Goal: Information Seeking & Learning: Compare options

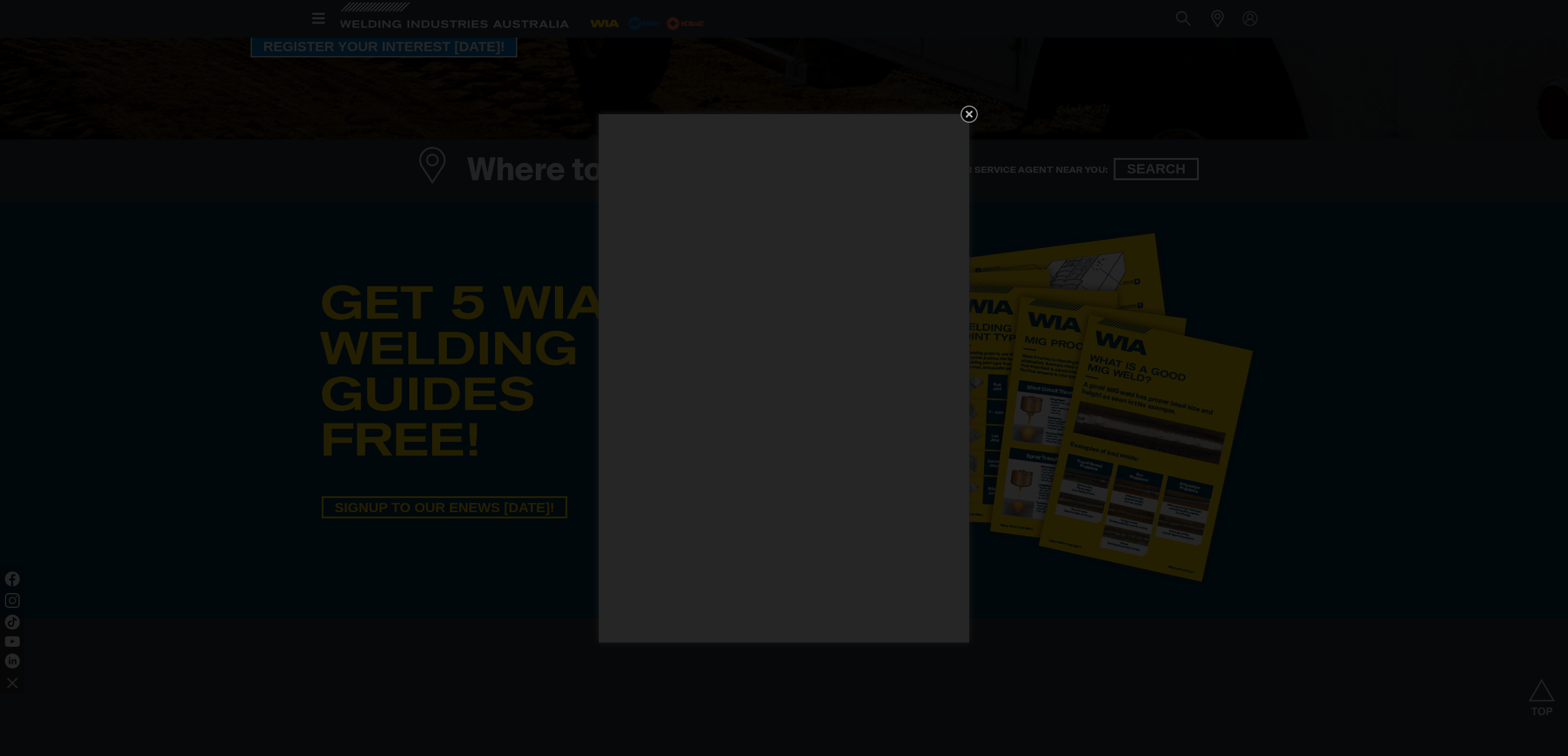
scroll to position [467, 0]
click at [971, 112] on icon "Get 5 WIA Welding Guides Free!" at bounding box center [968, 114] width 7 height 7
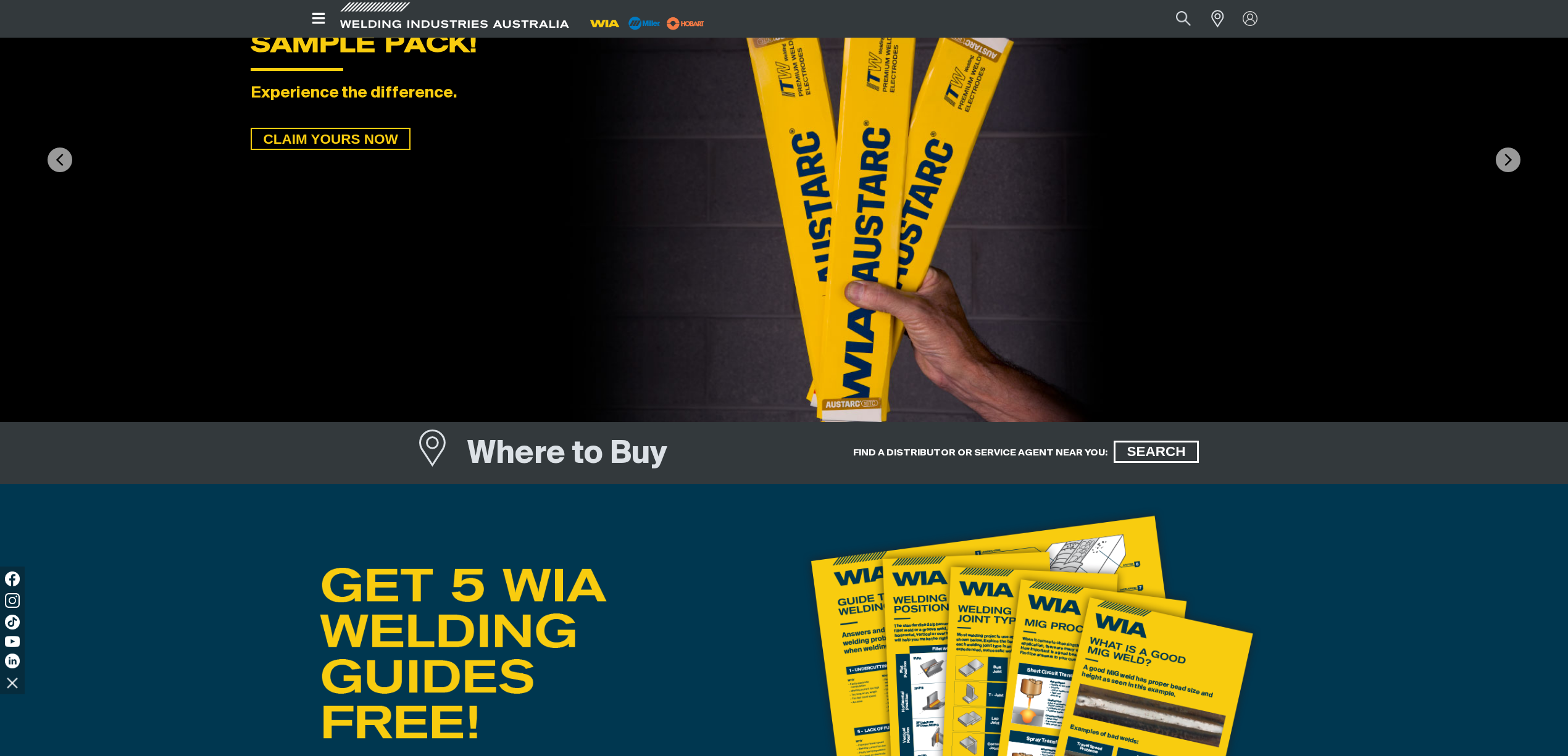
scroll to position [0, 0]
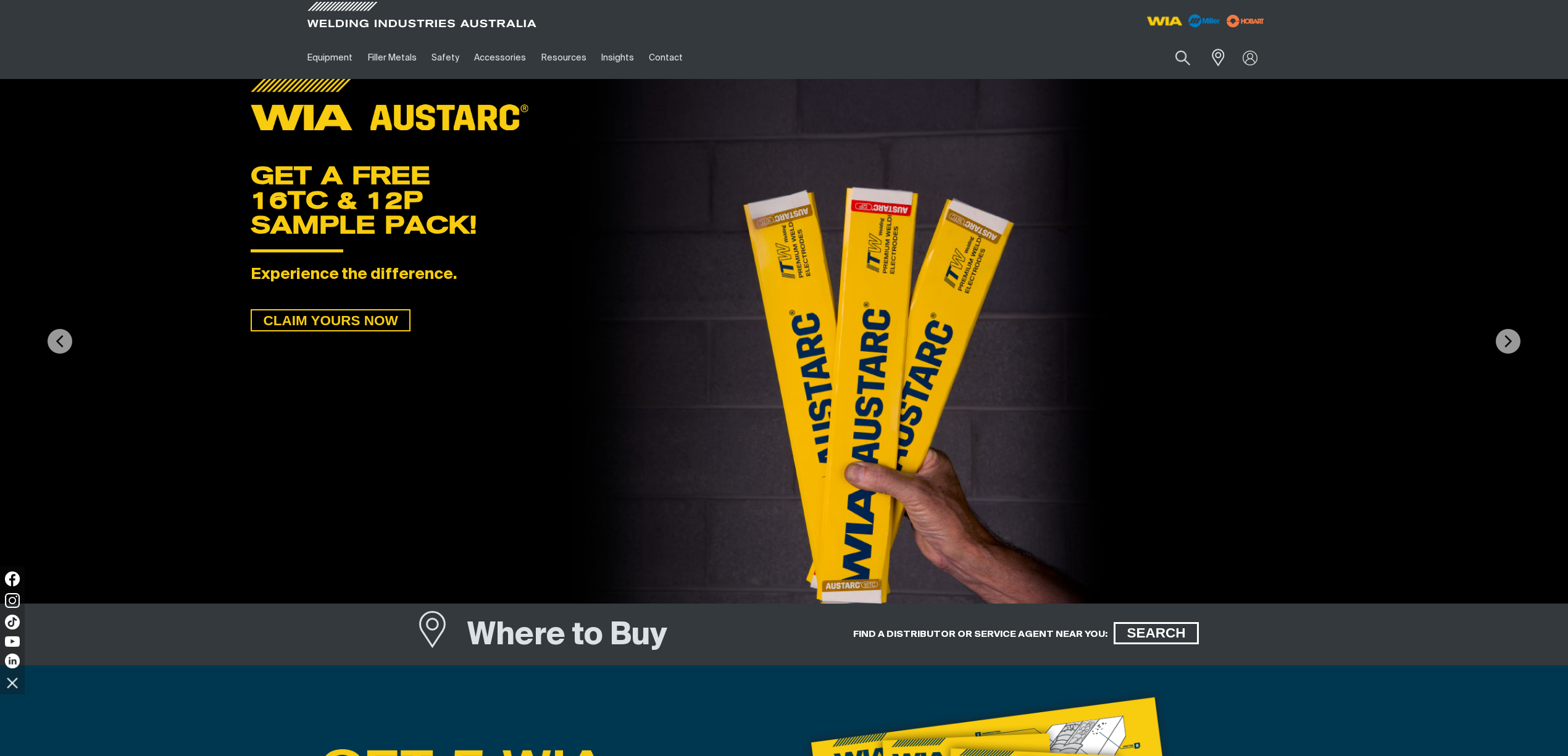
click at [1163, 14] on img at bounding box center [1165, 21] width 46 height 22
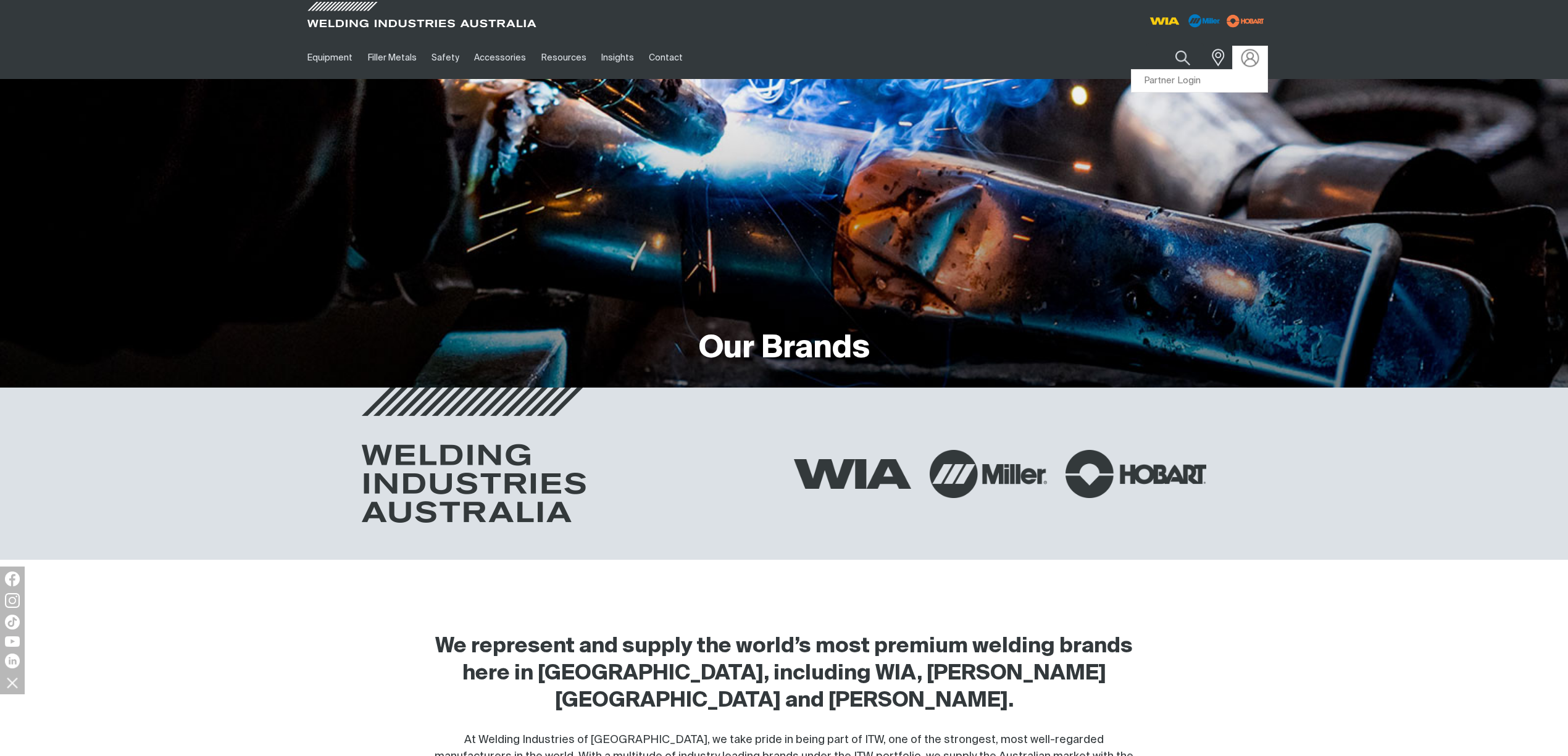
click at [1242, 60] on img at bounding box center [1251, 58] width 18 height 18
click at [1218, 80] on link "Partner Login" at bounding box center [1199, 81] width 136 height 23
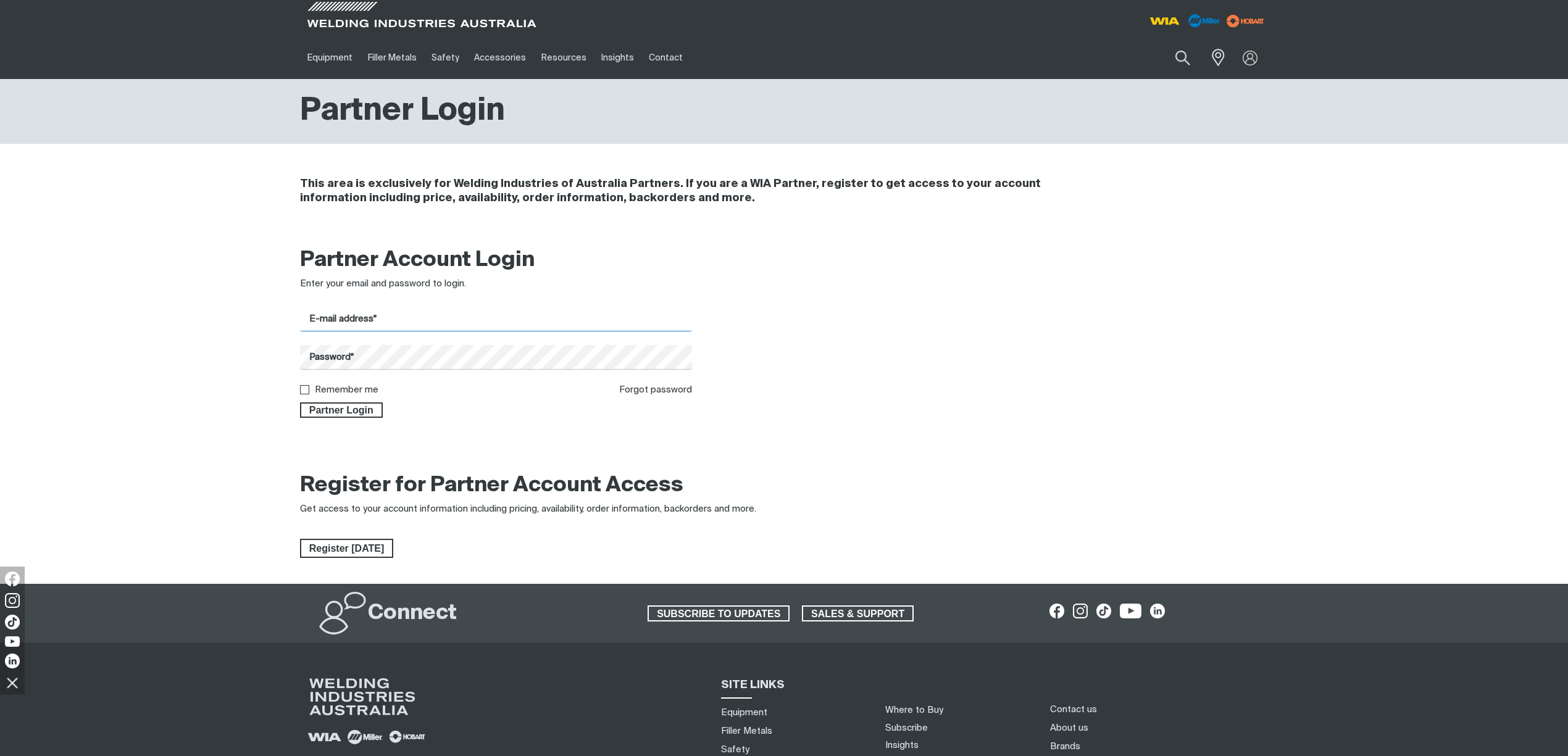
click at [369, 321] on input "E-mail address*" at bounding box center [496, 319] width 392 height 24
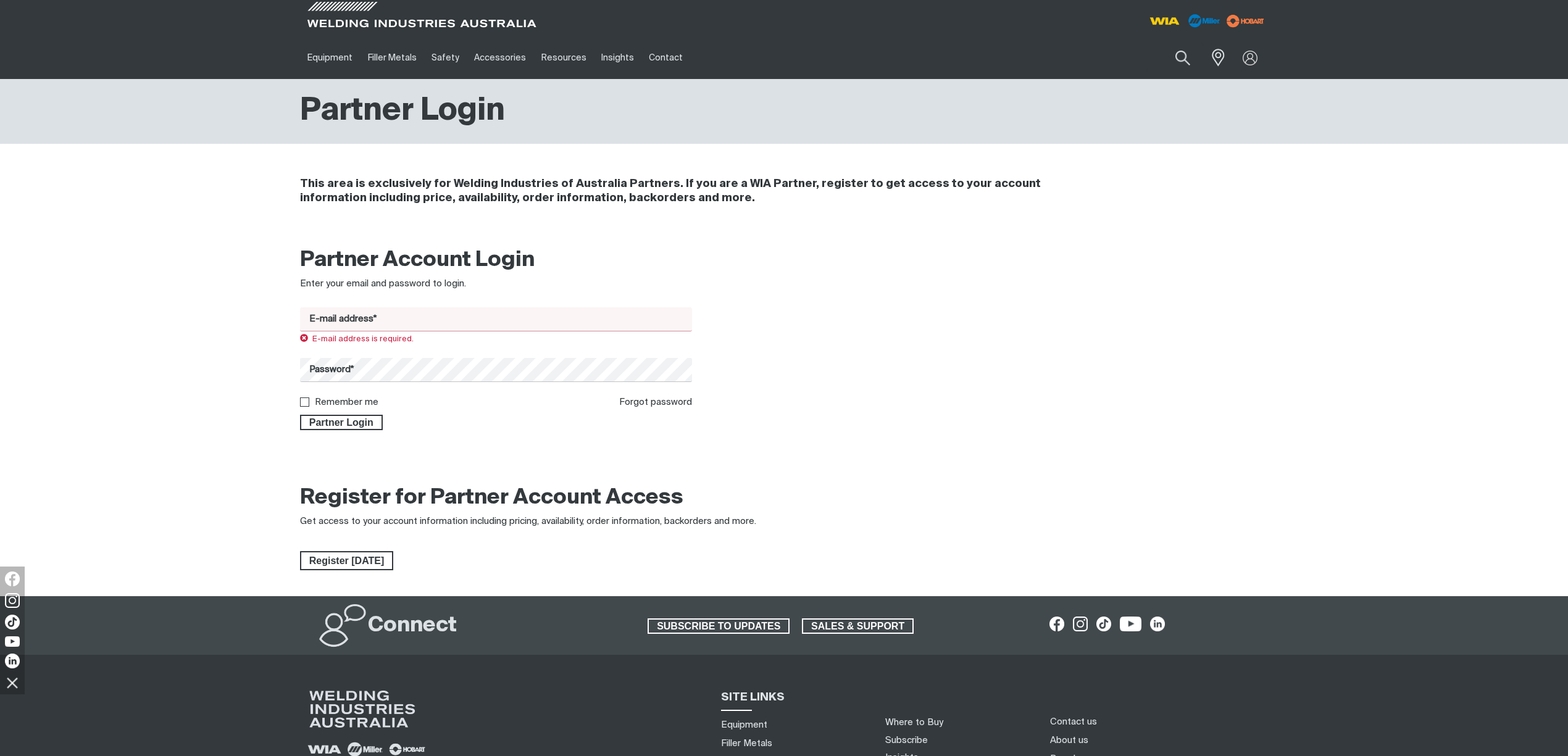
click at [388, 317] on input "E-mail address*" at bounding box center [496, 319] width 392 height 24
paste input "dave@gtindustrial.com.au"
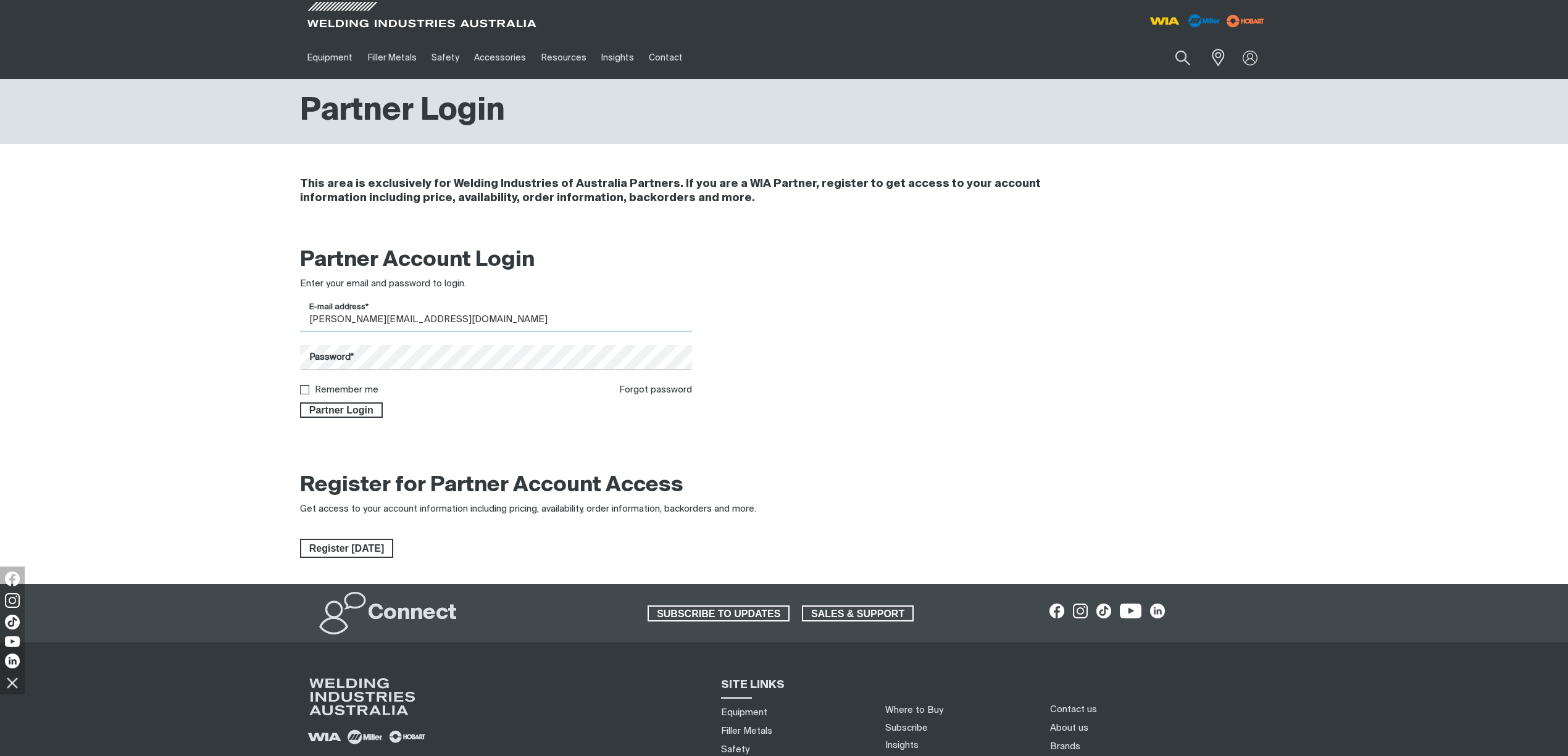
type input "dave@gtindustrial.com.au"
click at [304, 391] on input "Remember me" at bounding box center [304, 389] width 8 height 8
checkbox input "true"
click at [339, 408] on span "Partner Login" at bounding box center [341, 410] width 80 height 16
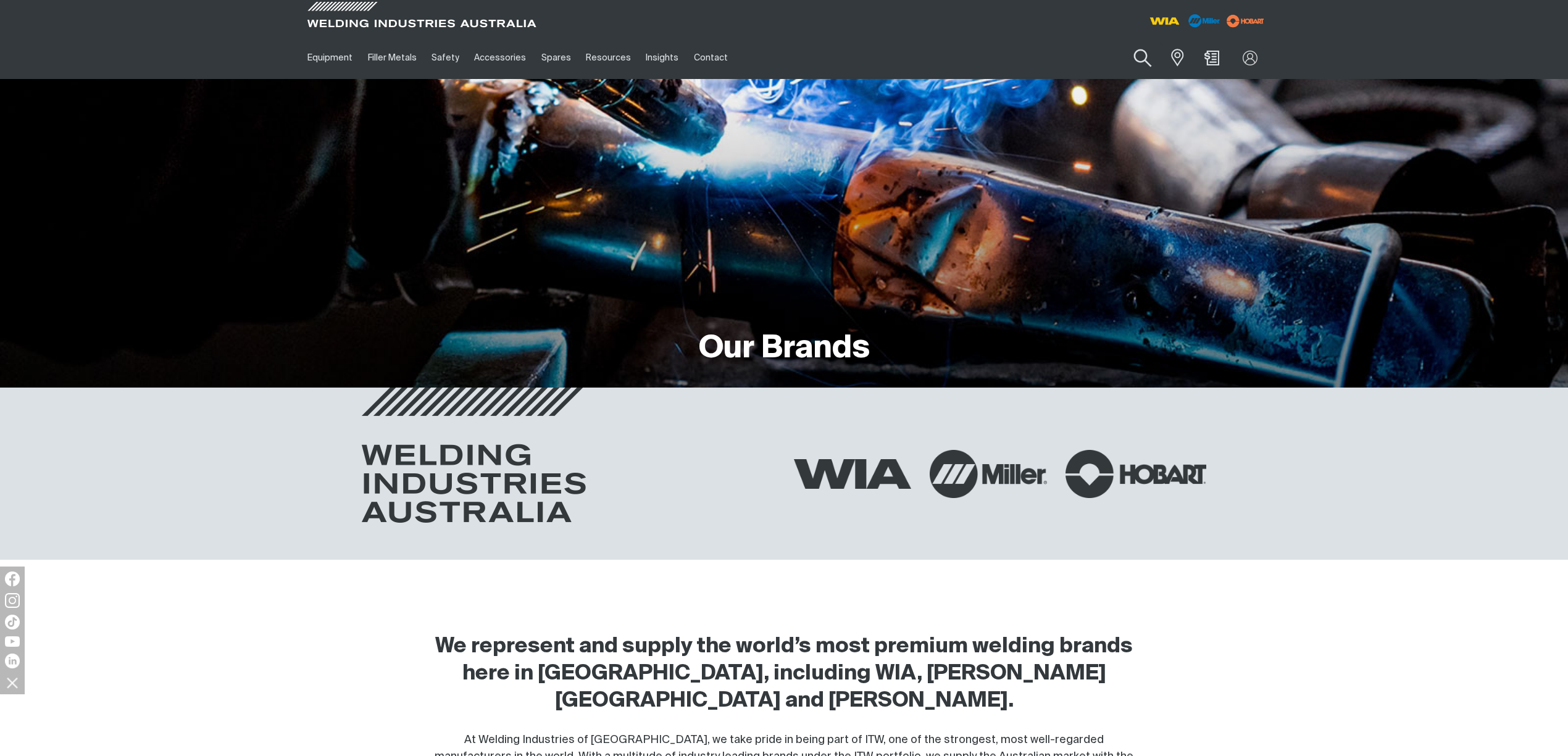
click at [1136, 52] on button "Search products" at bounding box center [1142, 59] width 50 height 35
click at [1007, 58] on input "Search" at bounding box center [1067, 57] width 190 height 28
type input "cp145-1"
click at [1001, 82] on span "Suggestions" at bounding box center [996, 88] width 31 height 25
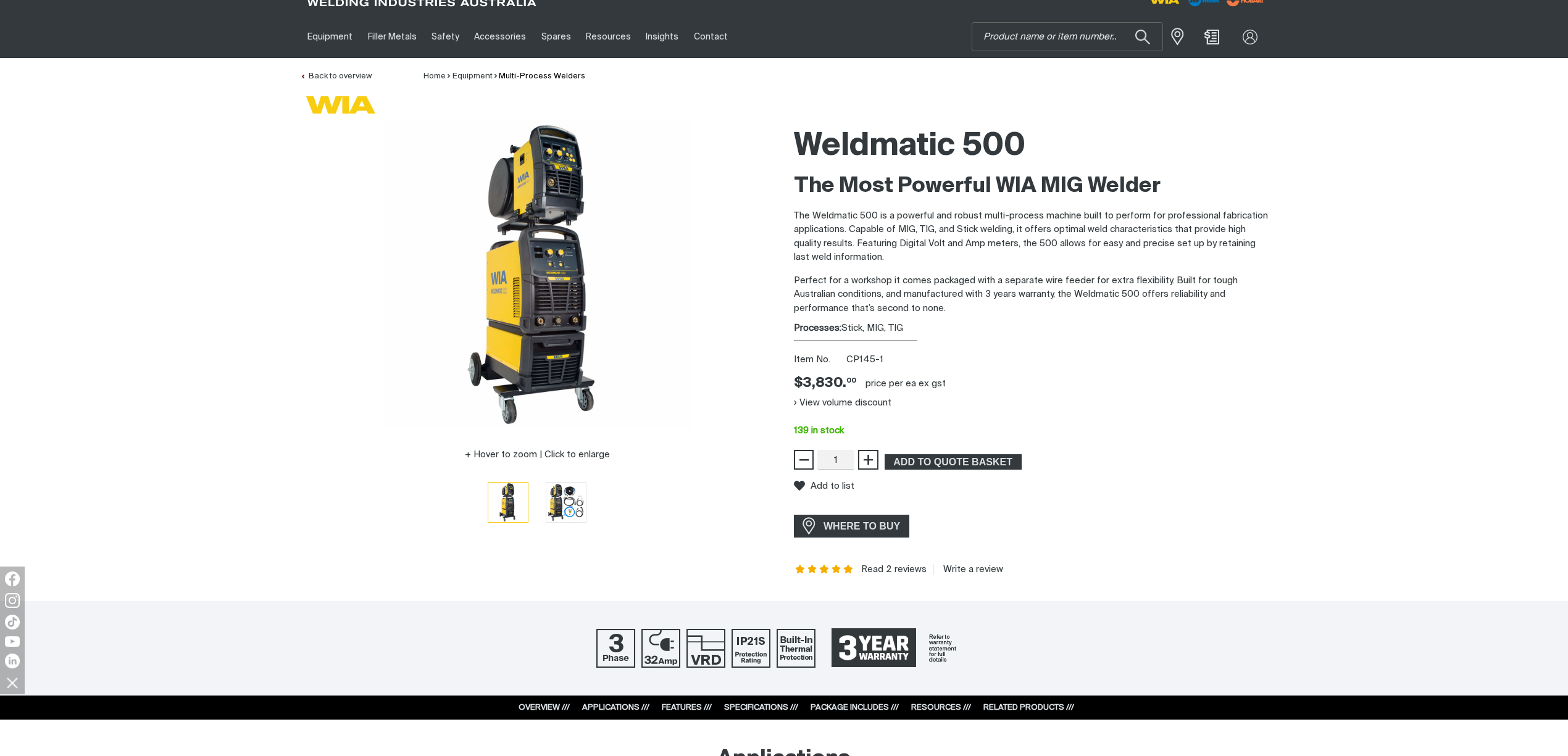
scroll to position [27, 0]
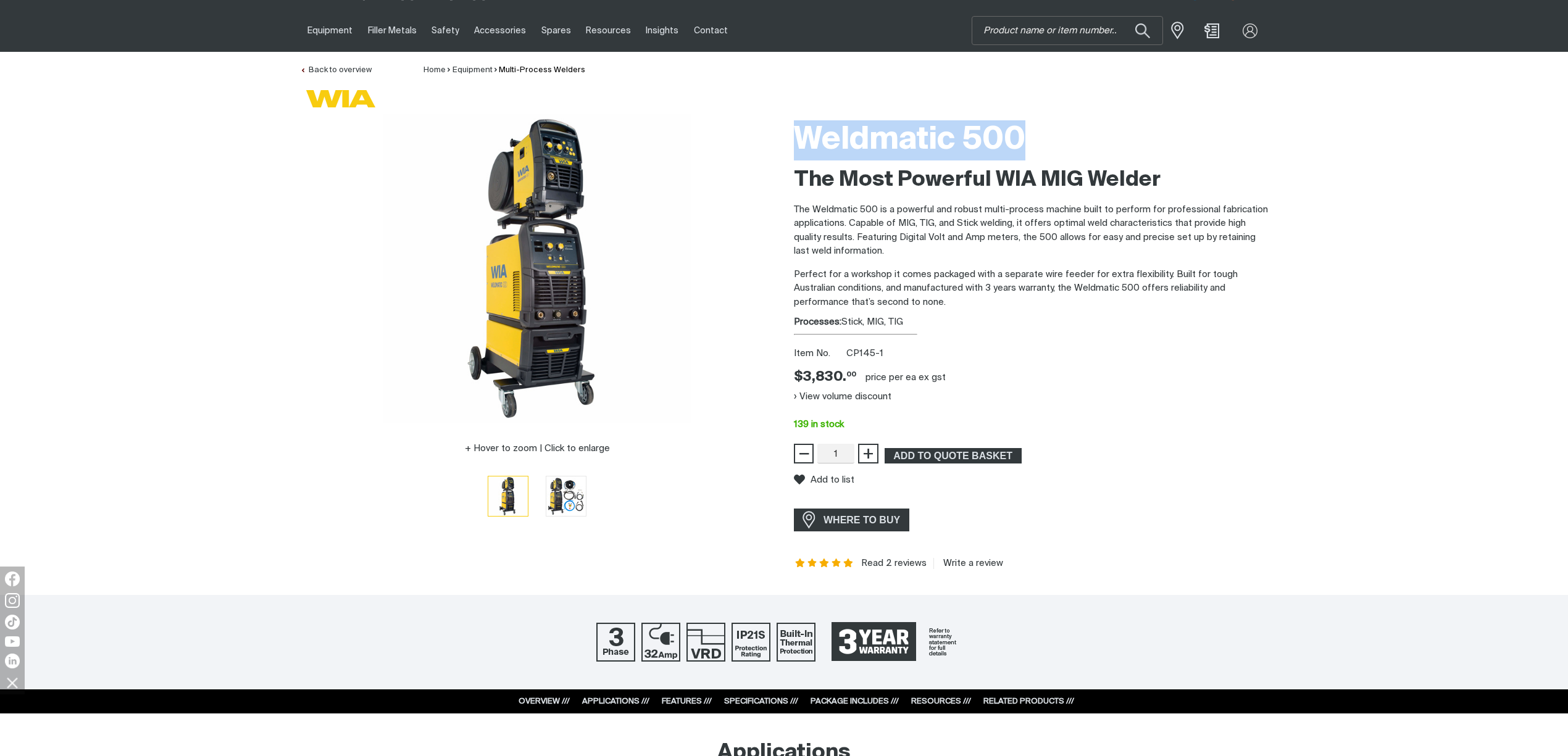
drag, startPoint x: 1026, startPoint y: 137, endPoint x: 796, endPoint y: 136, distance: 230.0
click at [796, 136] on h1 "Weldmatic 500" at bounding box center [1031, 140] width 474 height 40
copy h1 "Weldmatic 500"
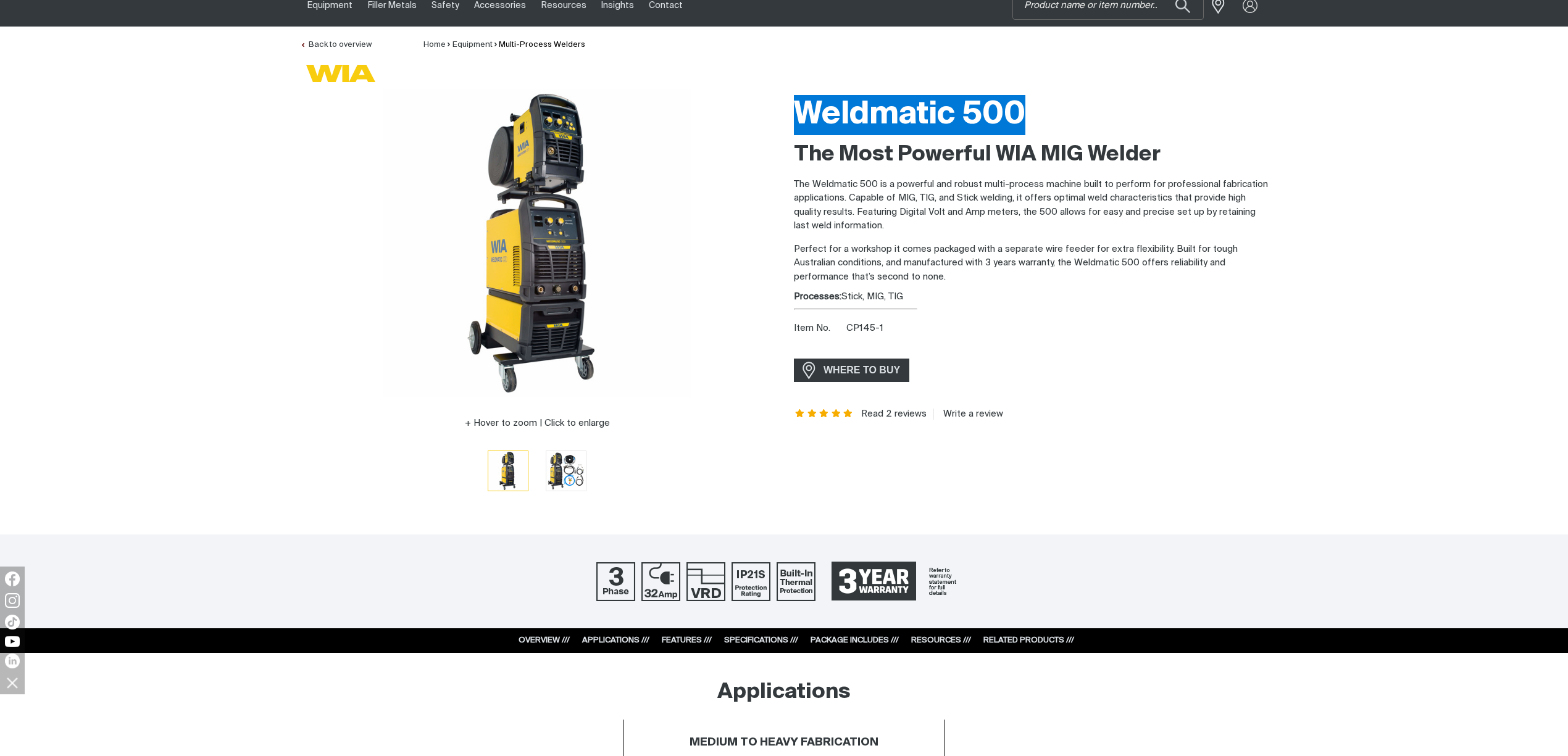
scroll to position [55, 0]
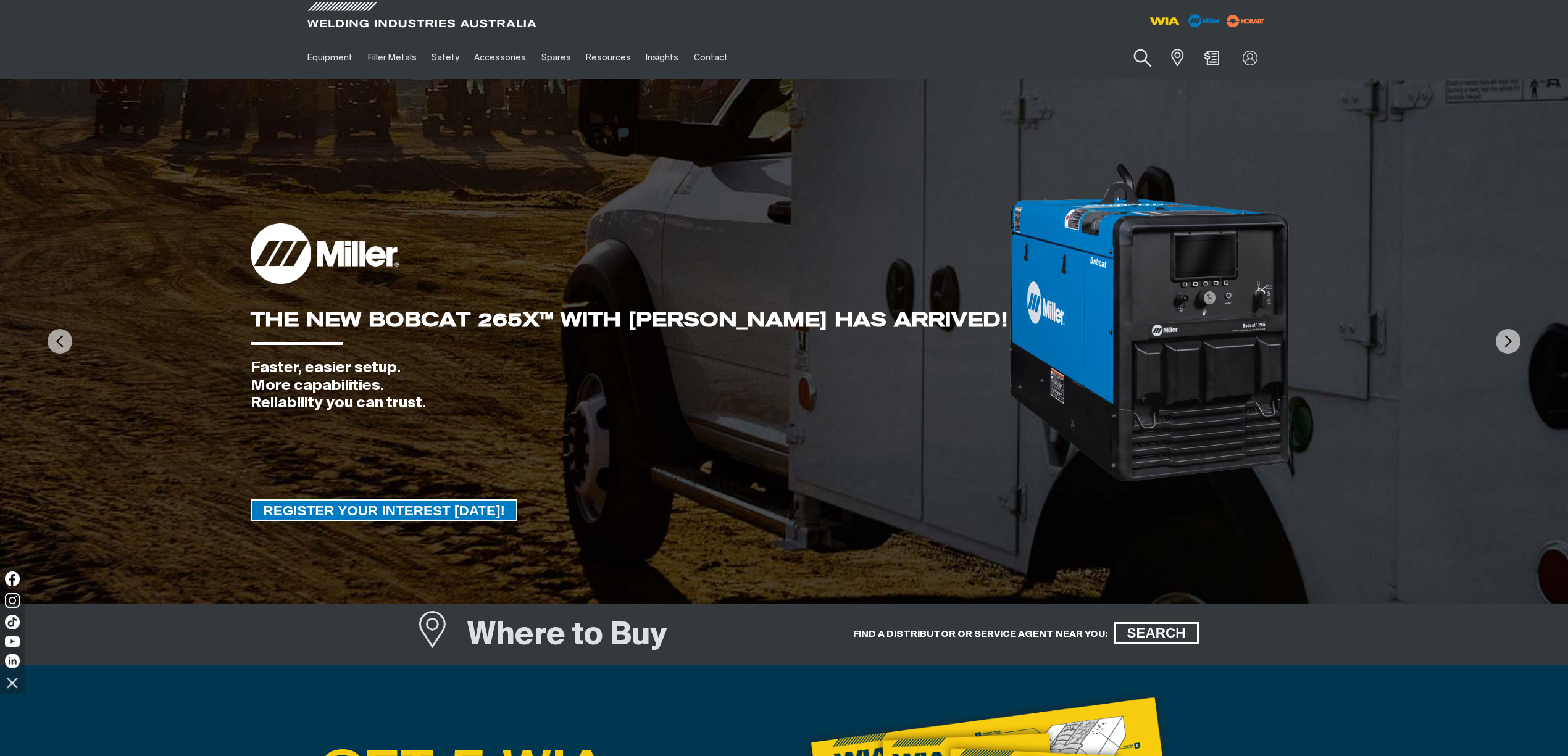
click at [1141, 62] on button "Search products" at bounding box center [1142, 59] width 50 height 35
click at [998, 60] on input "Search" at bounding box center [1067, 57] width 190 height 28
type input "c"
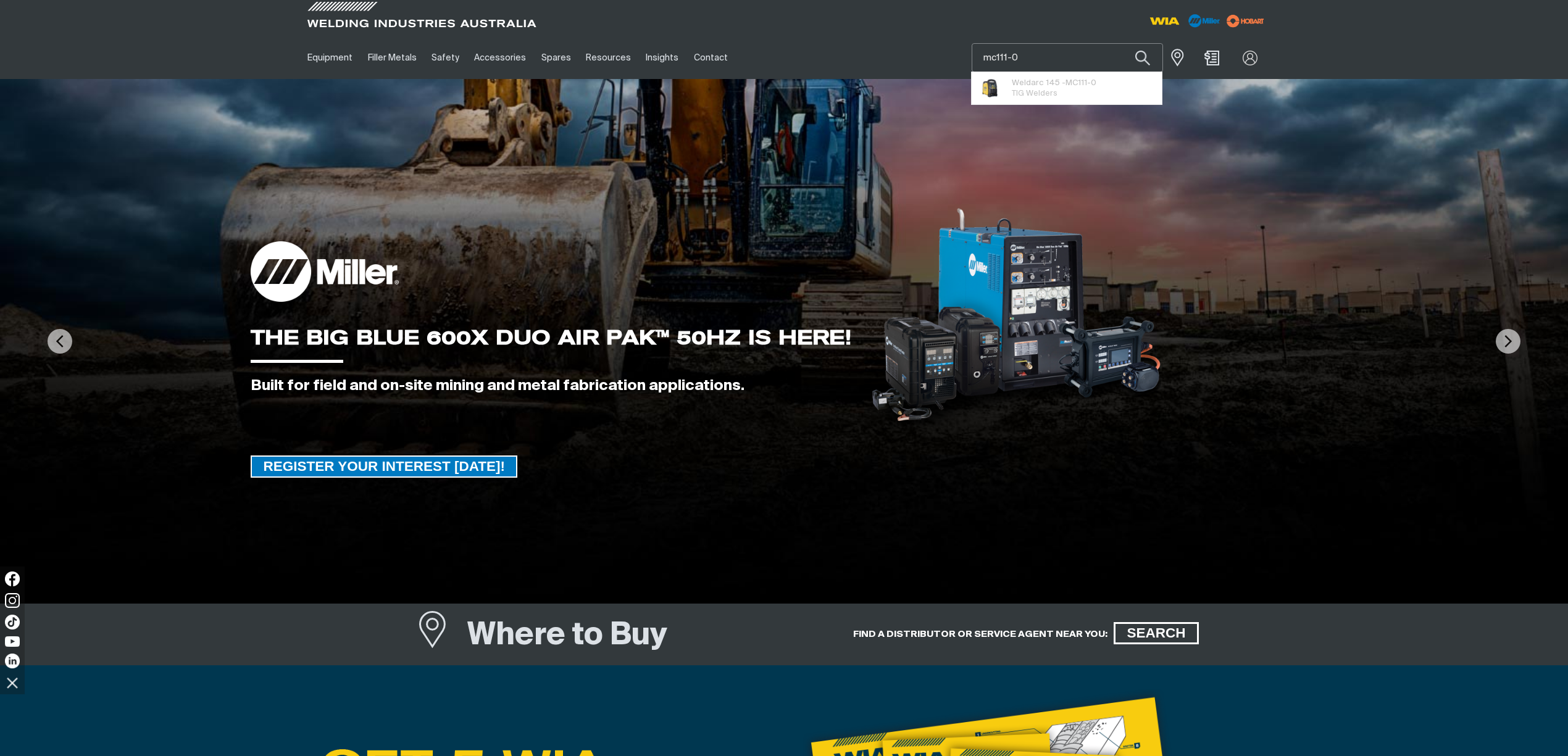
click at [1121, 43] on button "Search products" at bounding box center [1142, 57] width 42 height 29
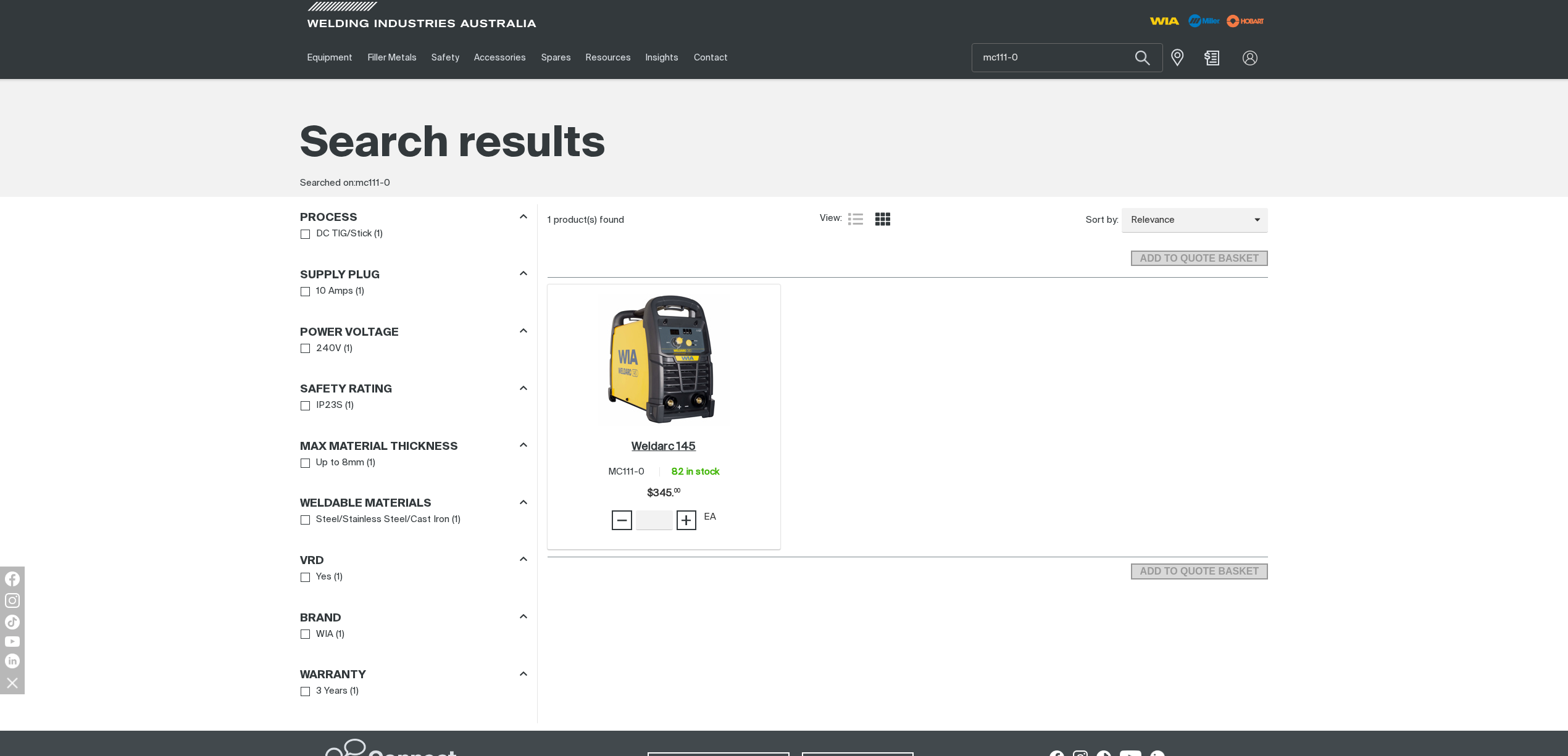
click at [658, 442] on h2 "Weldarc 145 ." at bounding box center [663, 447] width 64 height 11
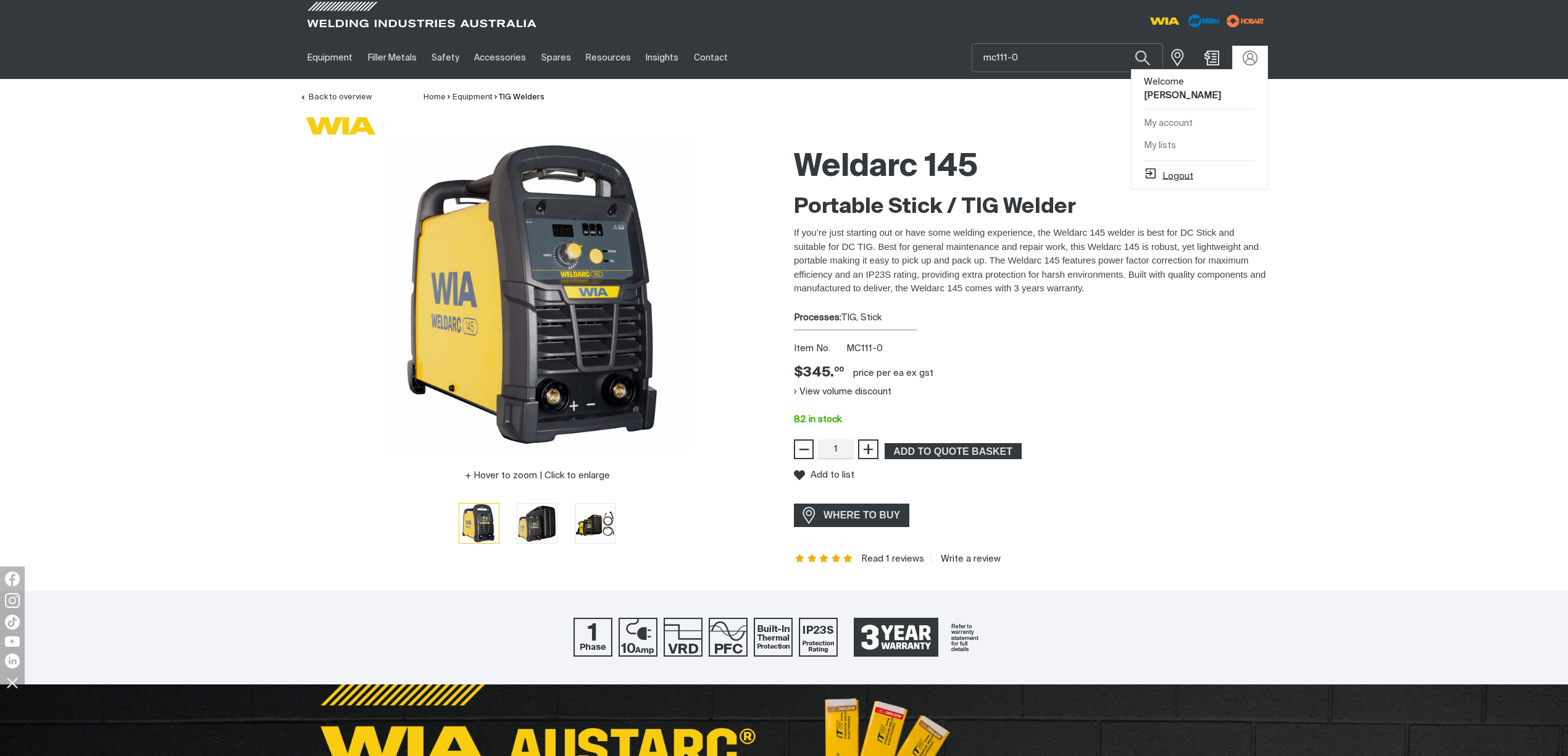
click at [1175, 166] on button "Logout" at bounding box center [1169, 174] width 49 height 15
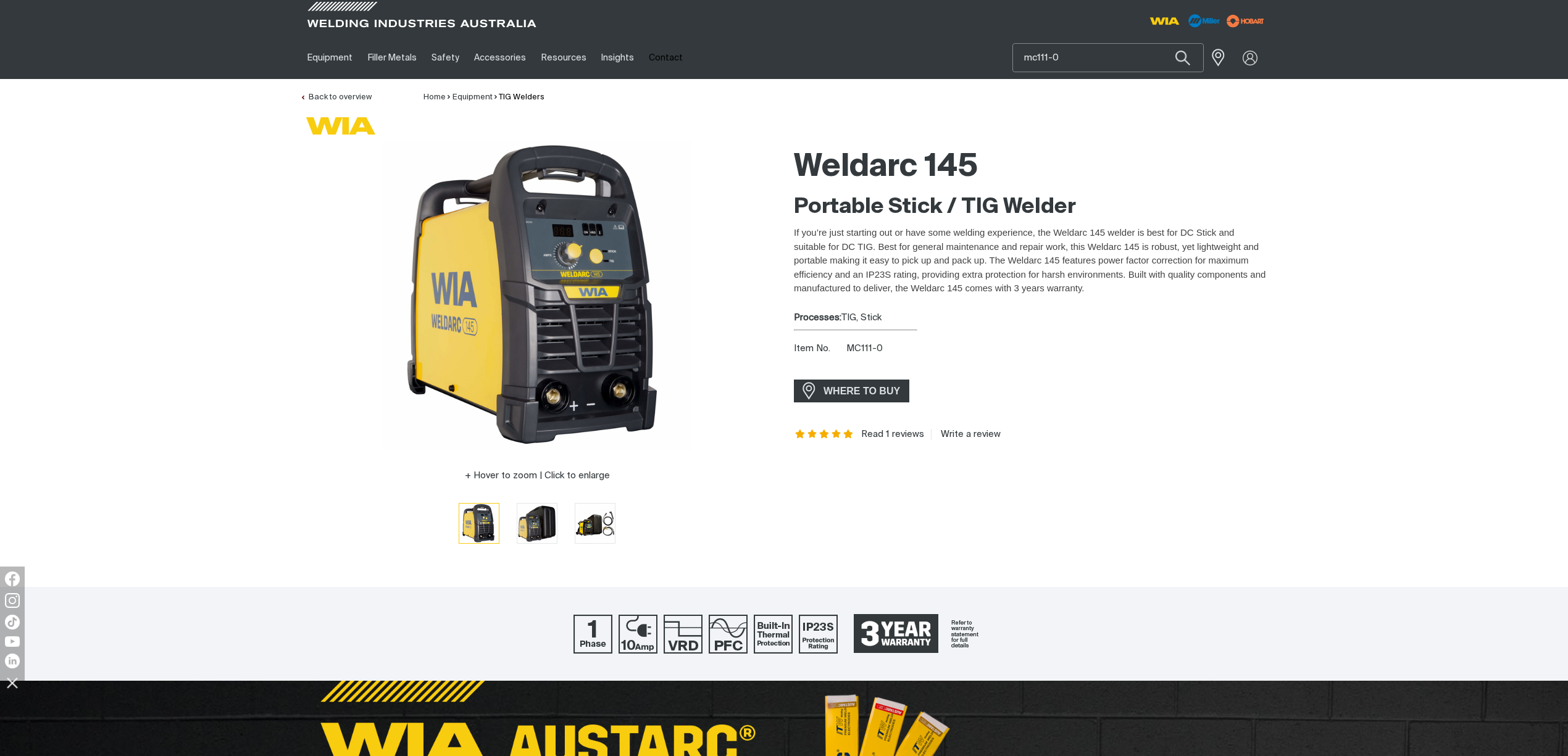
drag, startPoint x: 1065, startPoint y: 55, endPoint x: 643, endPoint y: 64, distance: 422.1
click at [643, 64] on div "Equipment Stick Welders TIG Welders MIG Welders Multi-Process Welders Engine Dr…" at bounding box center [784, 57] width 968 height 42
type input "cp141-1"
click at [1162, 43] on button "Search products" at bounding box center [1182, 57] width 42 height 29
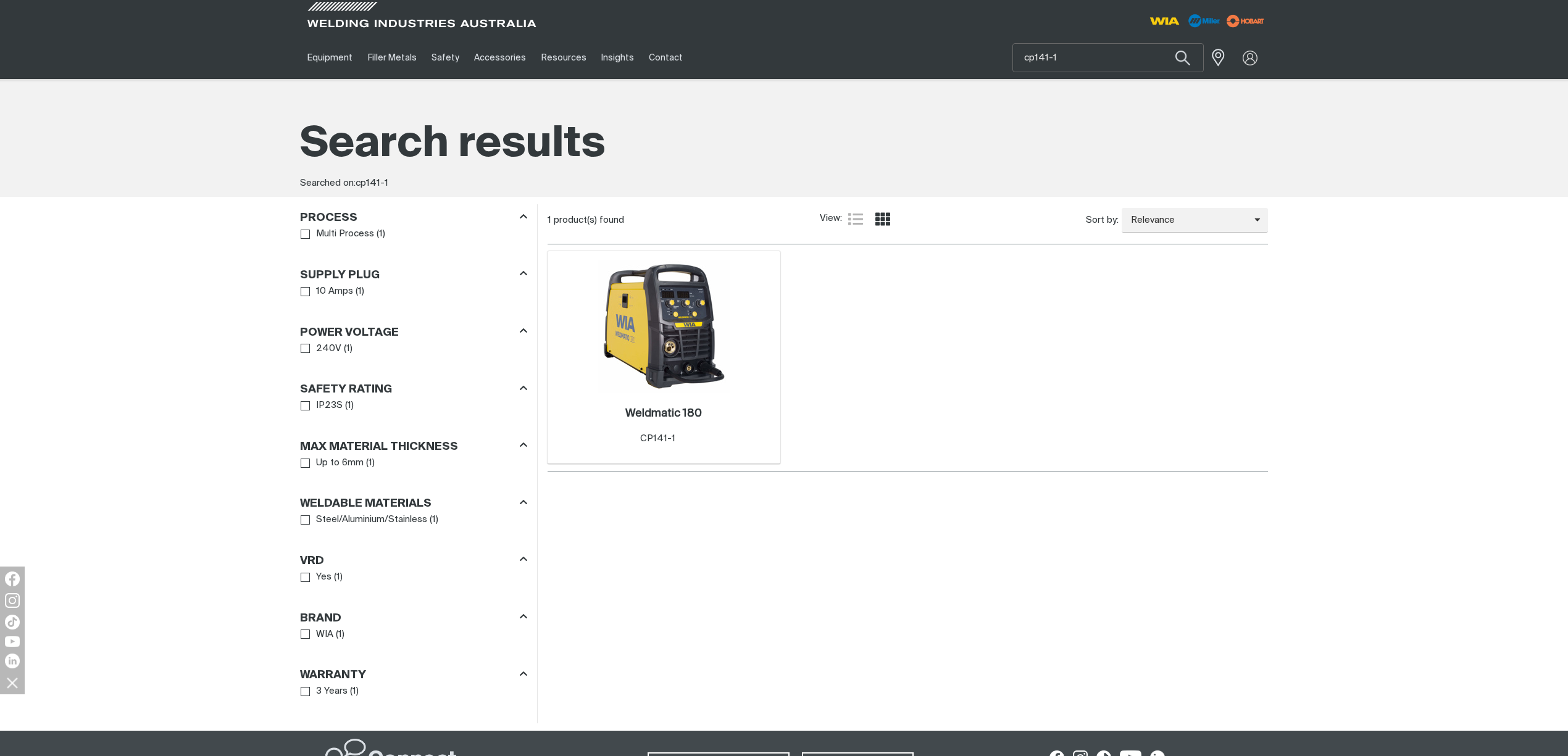
click at [641, 393] on div "Weldmatic 180 . Item No. CP141-1" at bounding box center [663, 428] width 220 height 72
click at [643, 405] on div "Weldmatic 180 . Item No. CP141-1" at bounding box center [663, 428] width 220 height 54
click at [645, 410] on h2 "Weldmatic 180 ." at bounding box center [663, 413] width 77 height 11
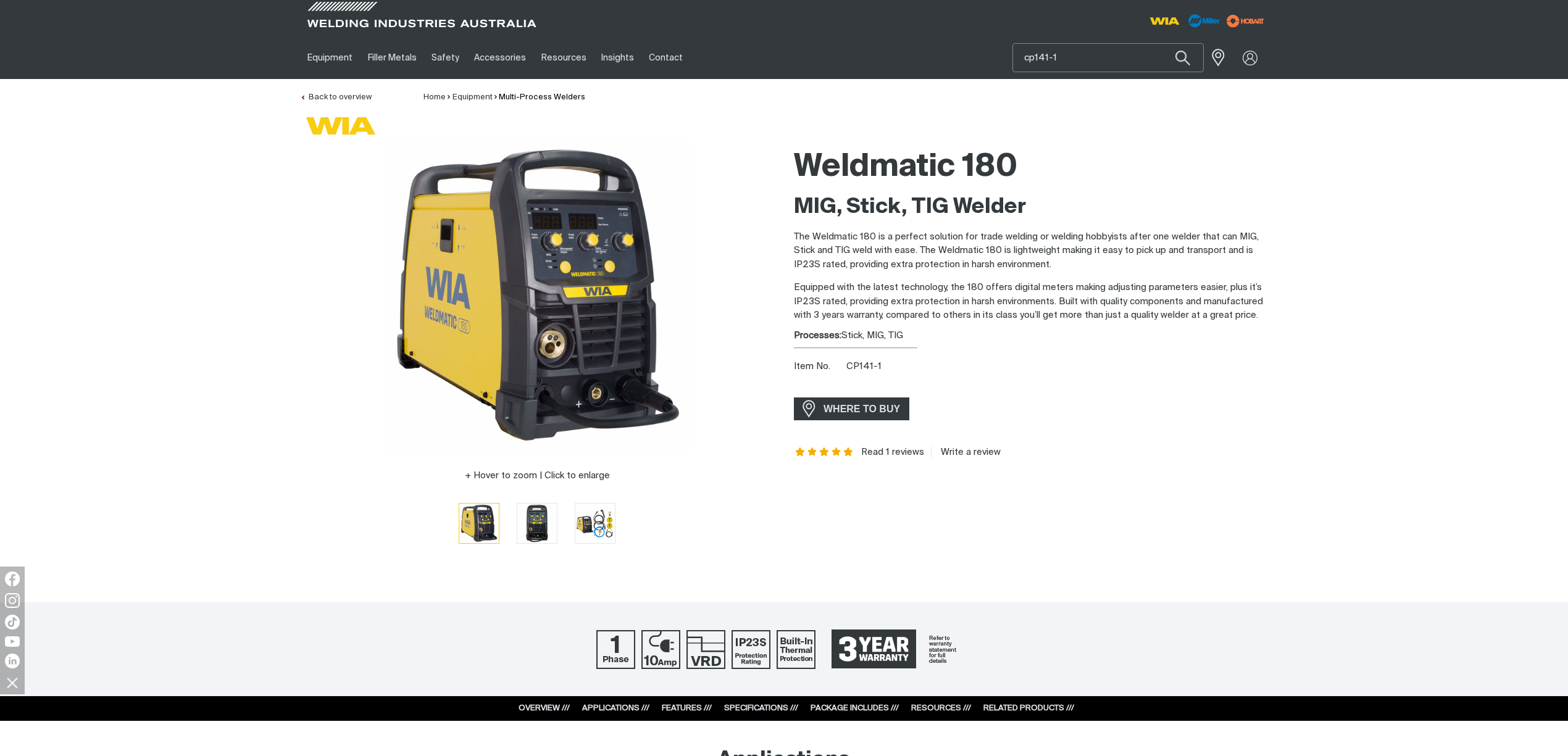
drag, startPoint x: 1089, startPoint y: 53, endPoint x: 771, endPoint y: 44, distance: 318.1
click at [771, 44] on div "Equipment Stick Welders TIG Welders MIG Welders Multi-Process Welders Engine Dr…" at bounding box center [784, 57] width 968 height 42
type input "cp143-1"
click at [1162, 43] on button "Search products" at bounding box center [1182, 57] width 42 height 29
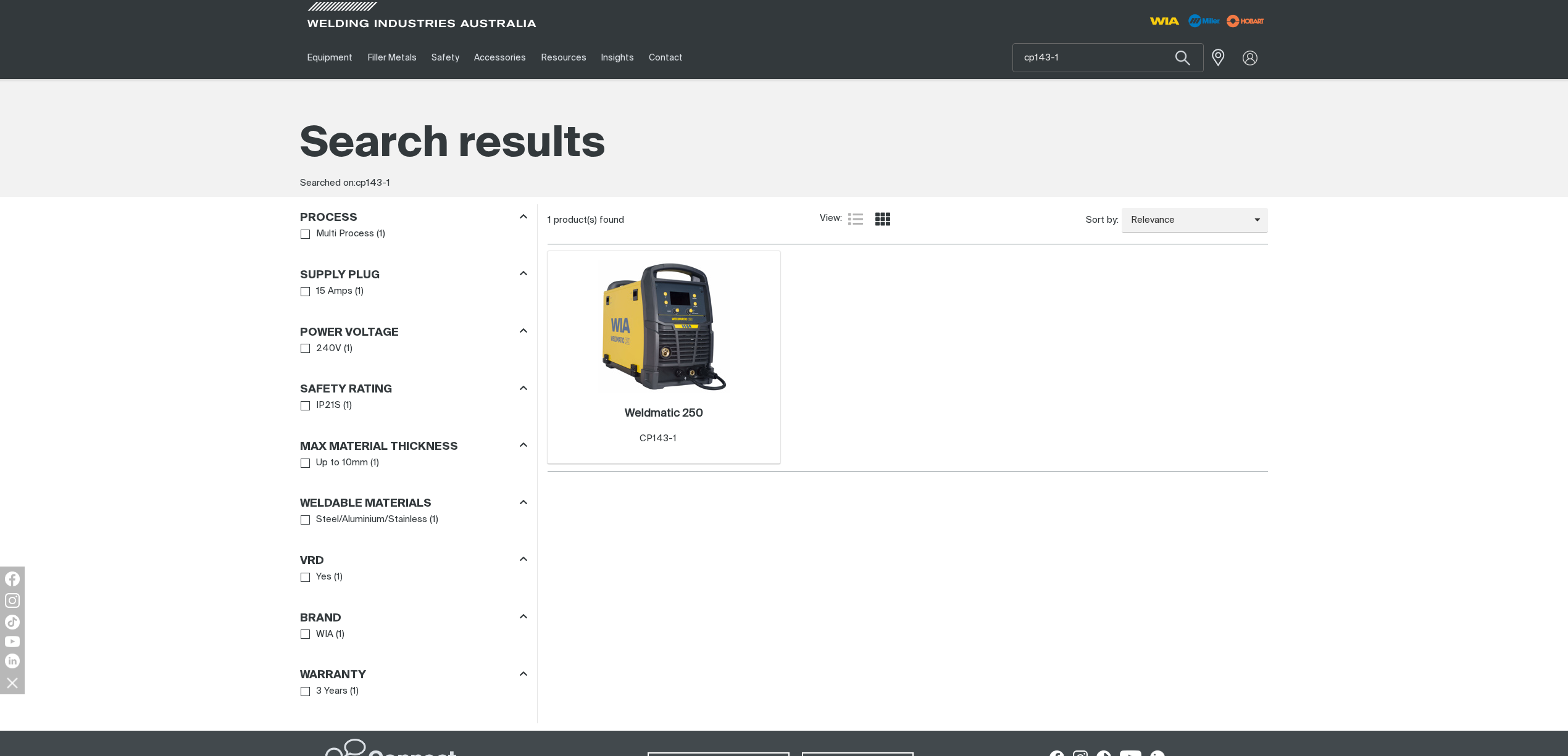
click at [656, 405] on div "Weldmatic 250 . Item No. CP143-1" at bounding box center [663, 428] width 220 height 54
click at [657, 411] on h2 "Weldmatic 250 ." at bounding box center [663, 413] width 79 height 11
